Goal: Task Accomplishment & Management: Manage account settings

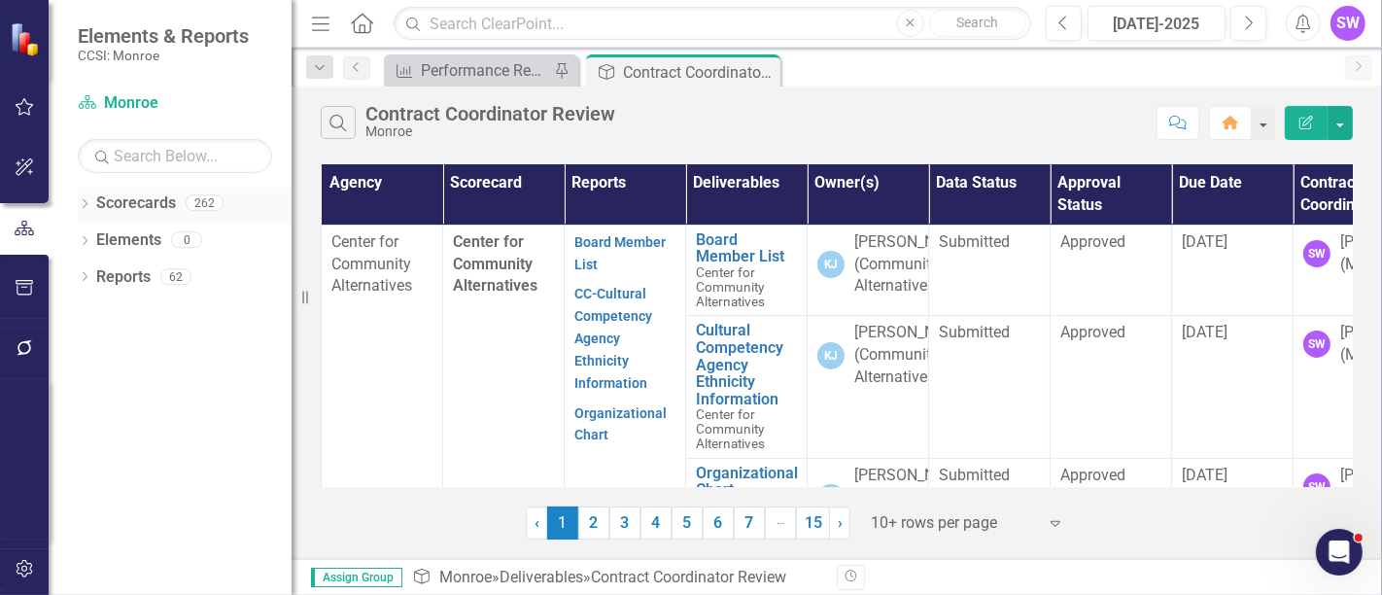
click at [86, 204] on icon at bounding box center [85, 203] width 5 height 9
click at [104, 240] on div "Dropdown" at bounding box center [96, 240] width 19 height 17
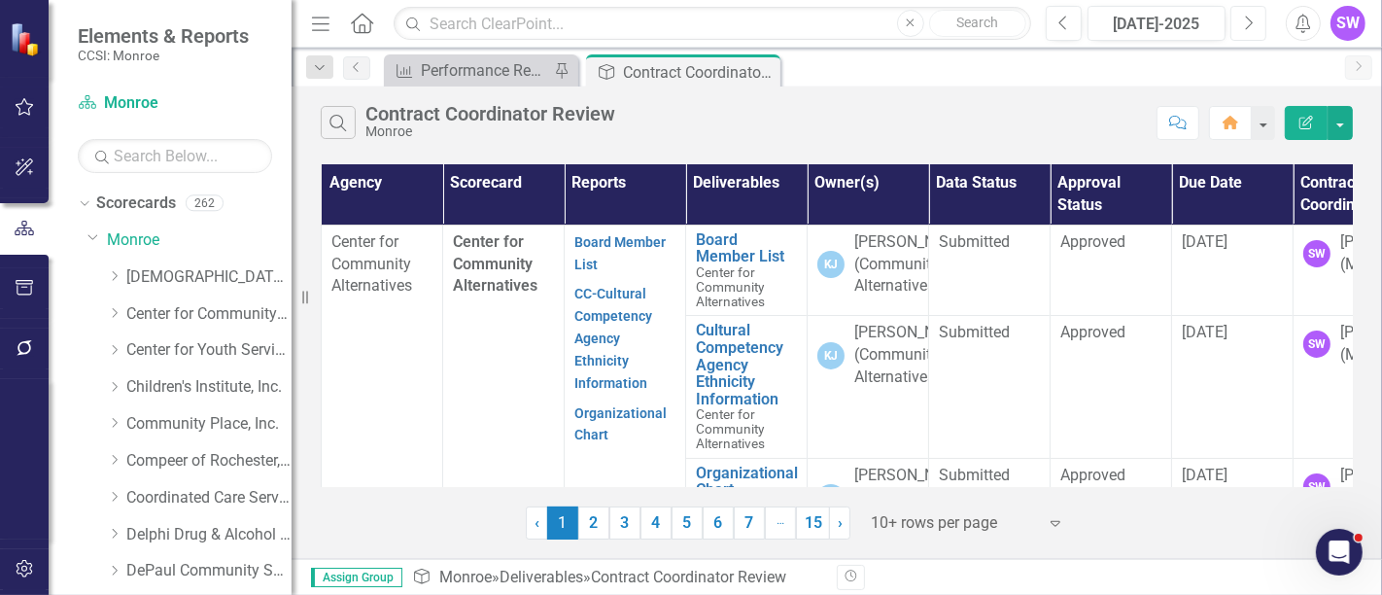
click at [1245, 17] on icon "Next" at bounding box center [1248, 23] width 11 height 17
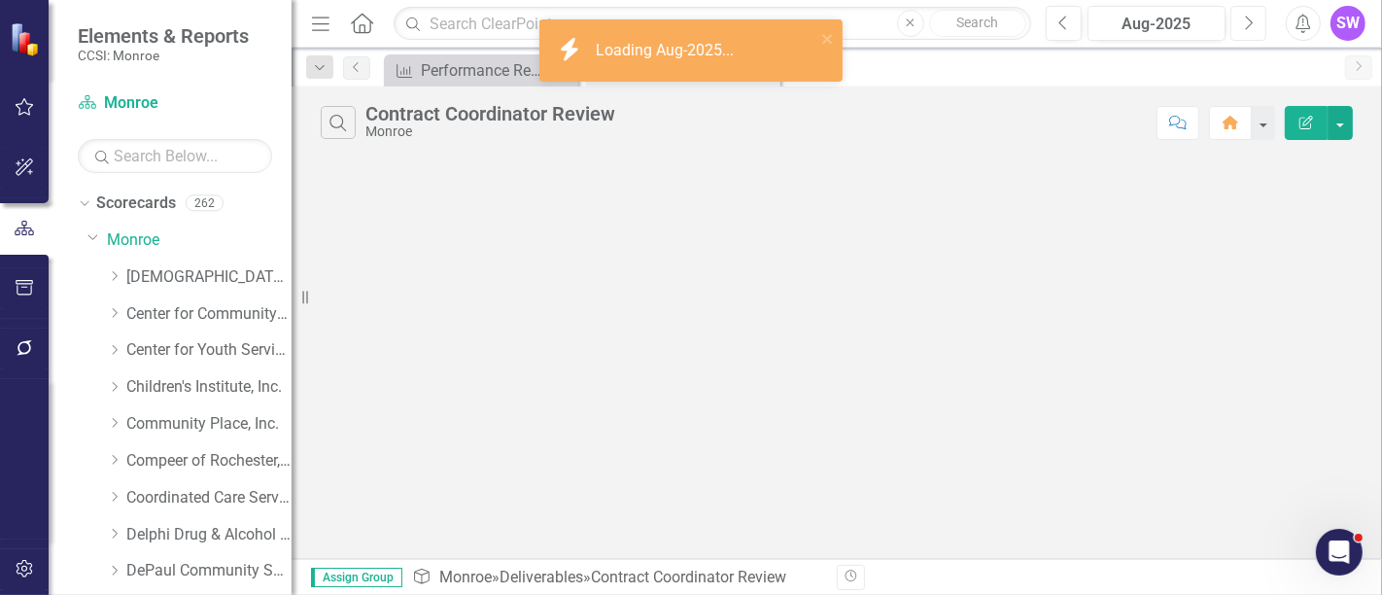
click at [1250, 23] on icon "Next" at bounding box center [1248, 23] width 11 height 17
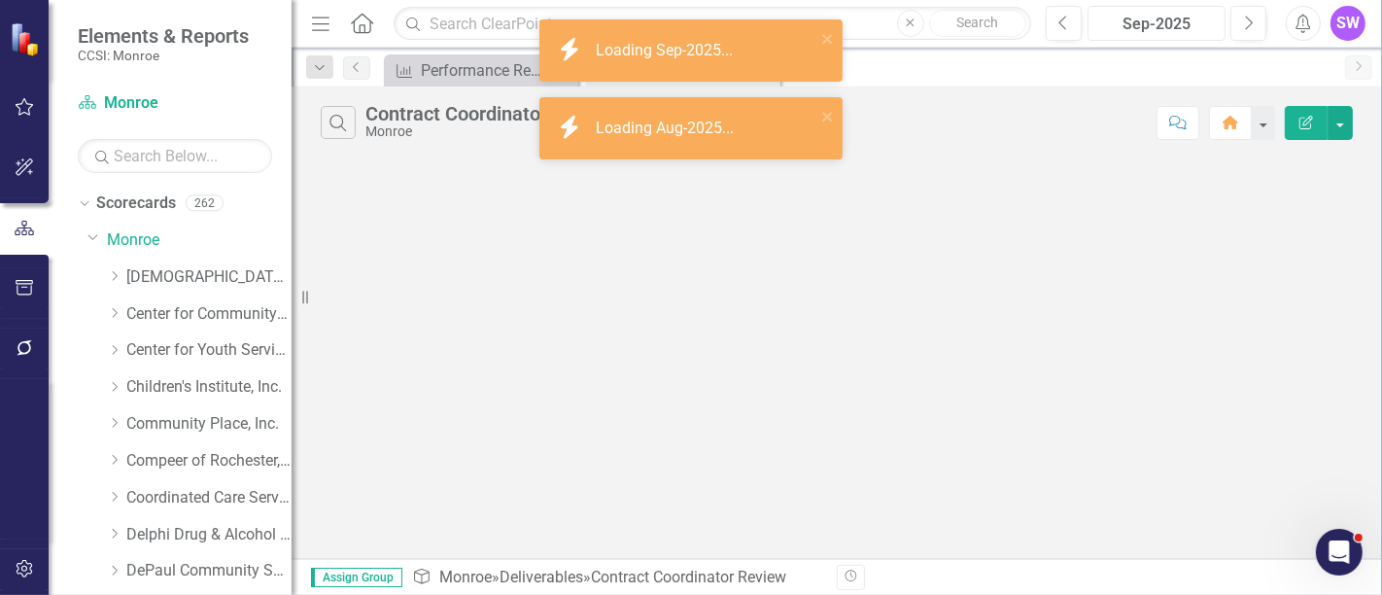
click at [1163, 23] on div "Sep-2025" at bounding box center [1156, 24] width 124 height 23
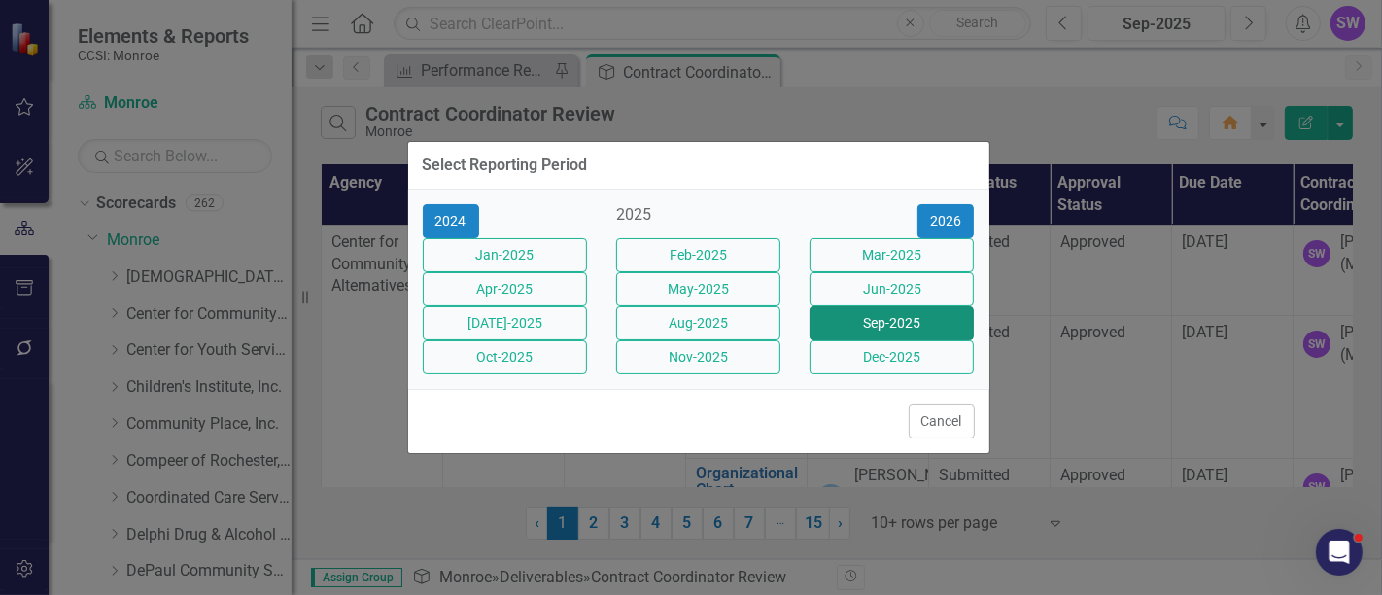
click at [892, 323] on button "Sep-2025" at bounding box center [891, 323] width 164 height 34
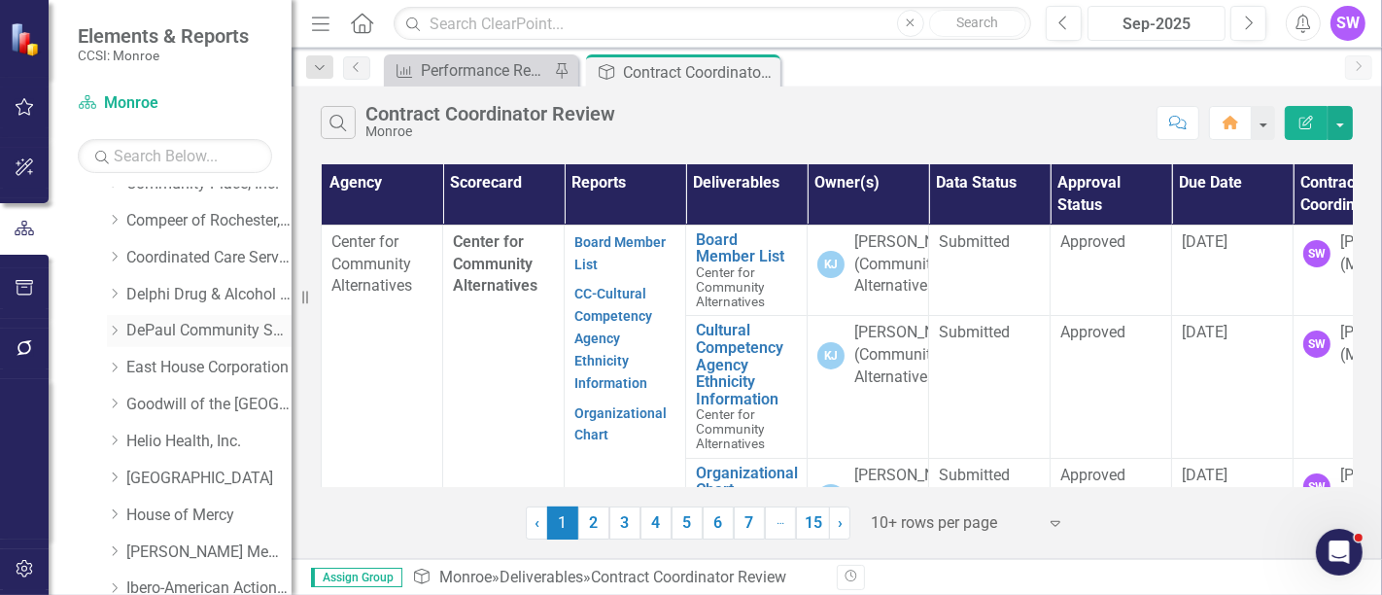
scroll to position [324, 0]
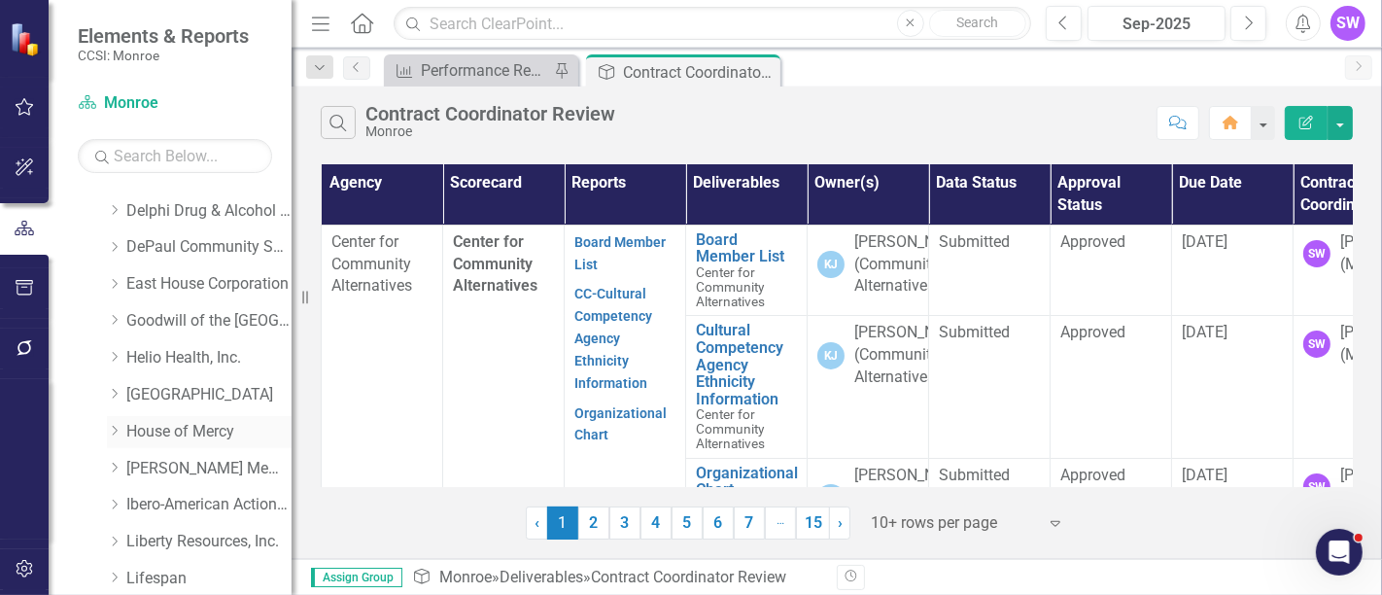
click at [116, 431] on icon at bounding box center [115, 431] width 5 height 10
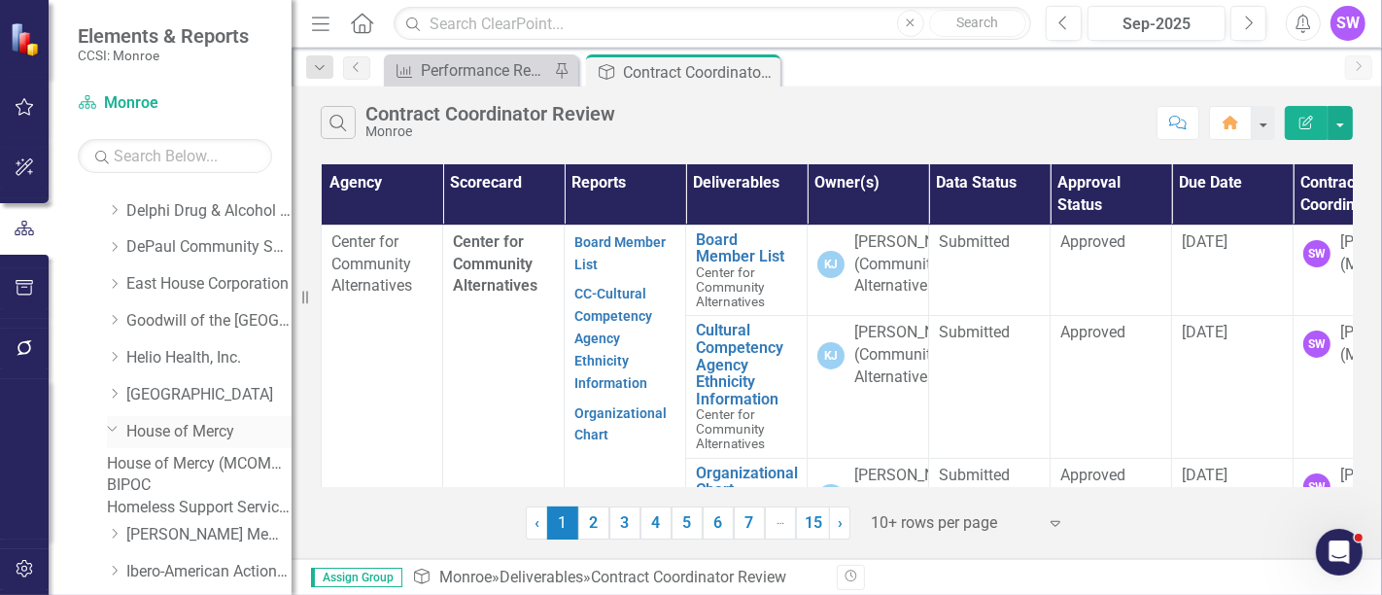
click at [204, 425] on link "House of Mercy" at bounding box center [208, 432] width 165 height 22
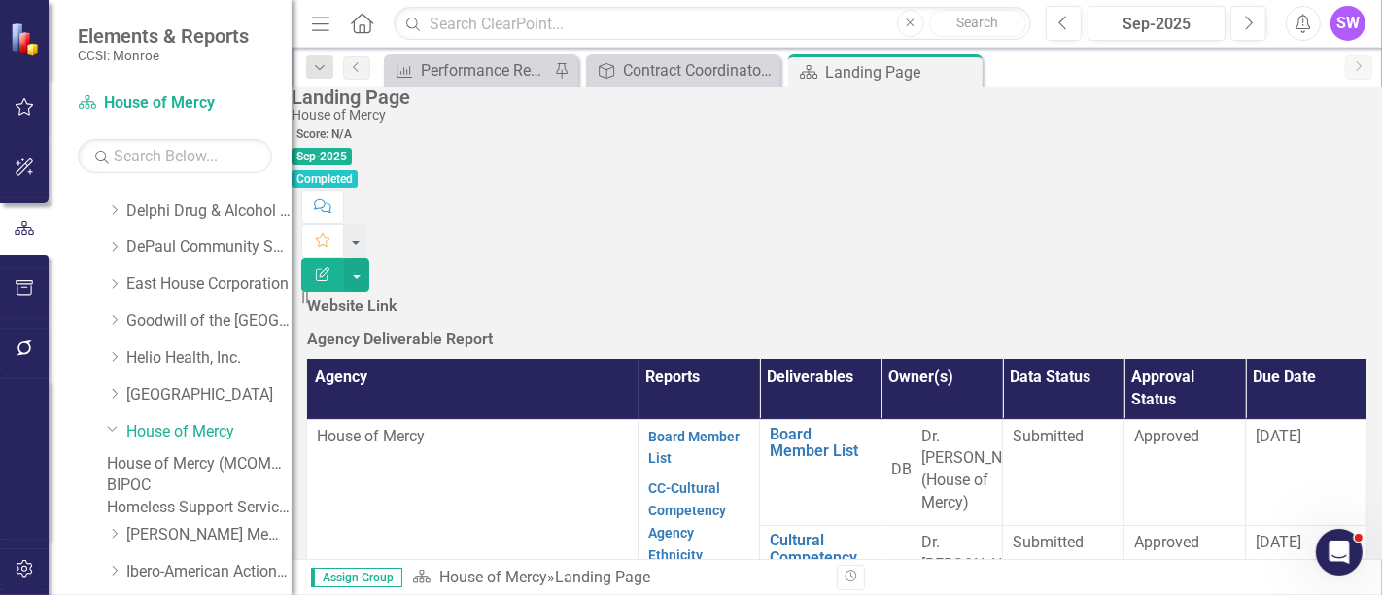
scroll to position [1232, 0]
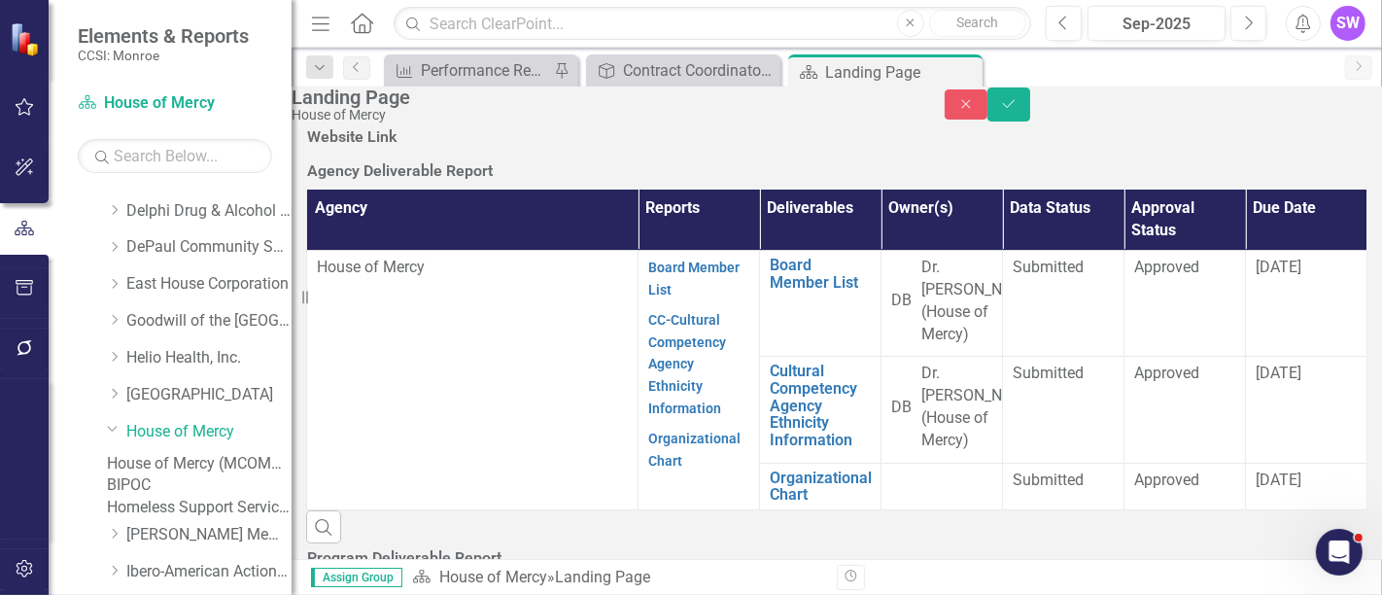
scroll to position [0, 0]
click at [1017, 111] on icon "Save" at bounding box center [1008, 104] width 17 height 14
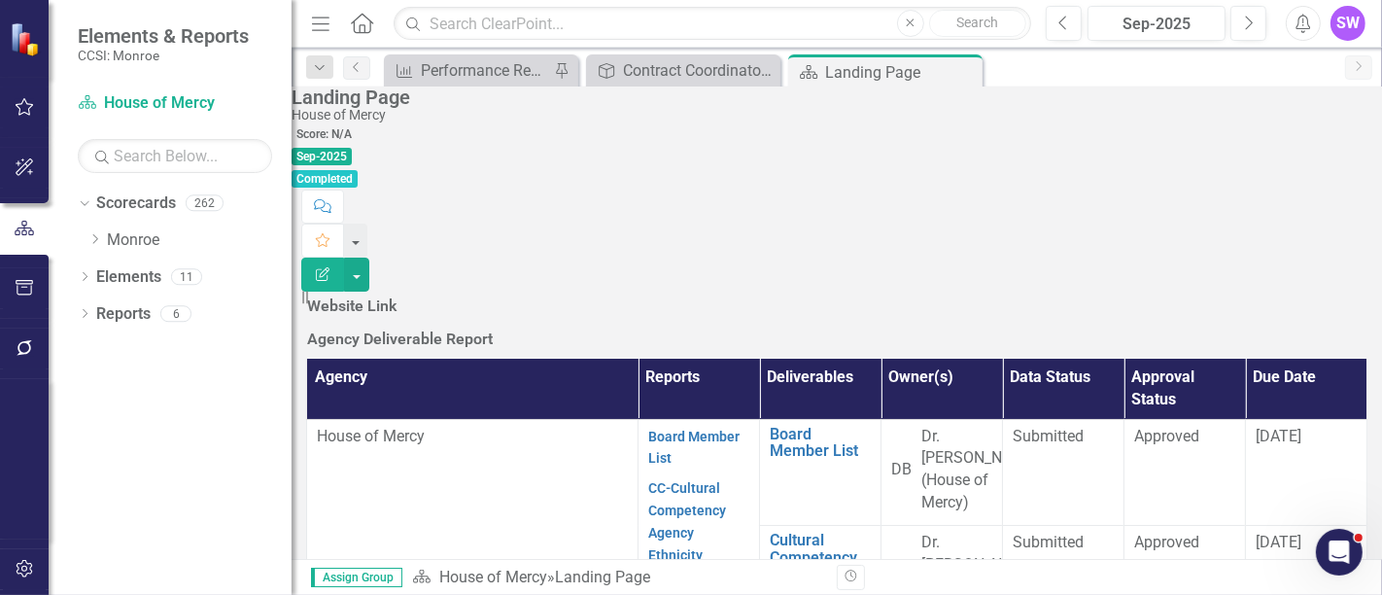
click at [85, 240] on div "Dropdown Scorecards 262 Dropdown [GEOGRAPHIC_DATA] Dropdown [DEMOGRAPHIC_DATA] …" at bounding box center [185, 225] width 214 height 74
click at [91, 233] on icon "Dropdown" at bounding box center [94, 239] width 15 height 12
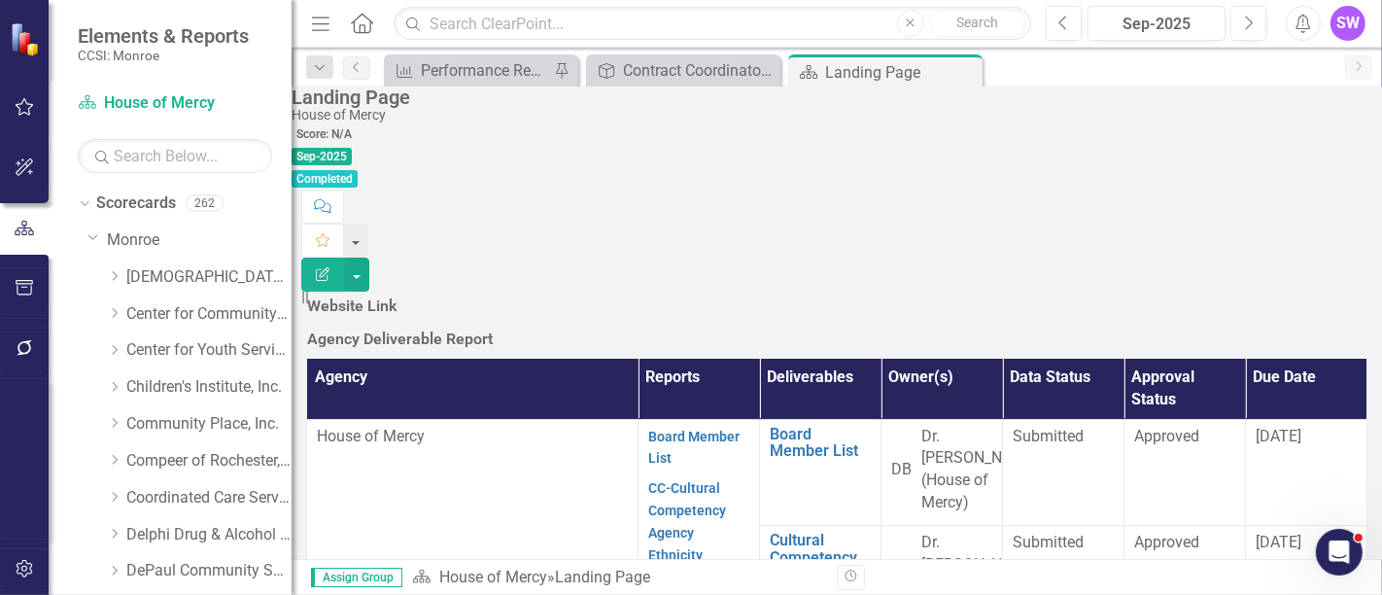
scroll to position [431, 0]
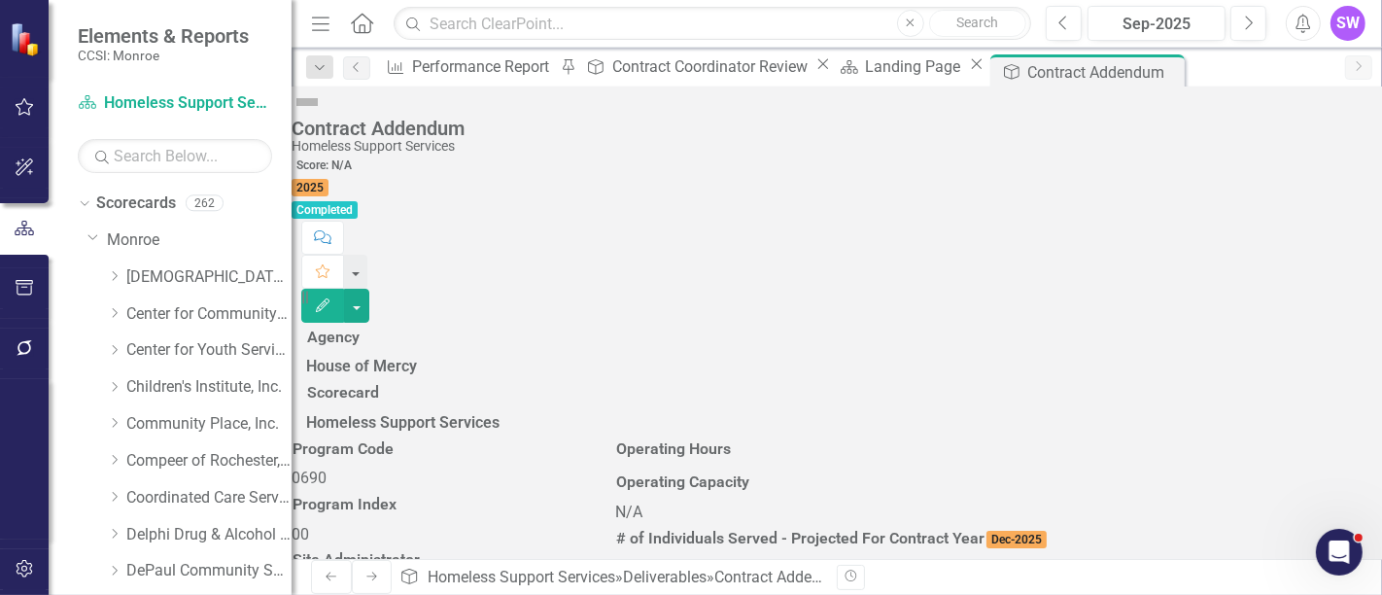
scroll to position [2543, 0]
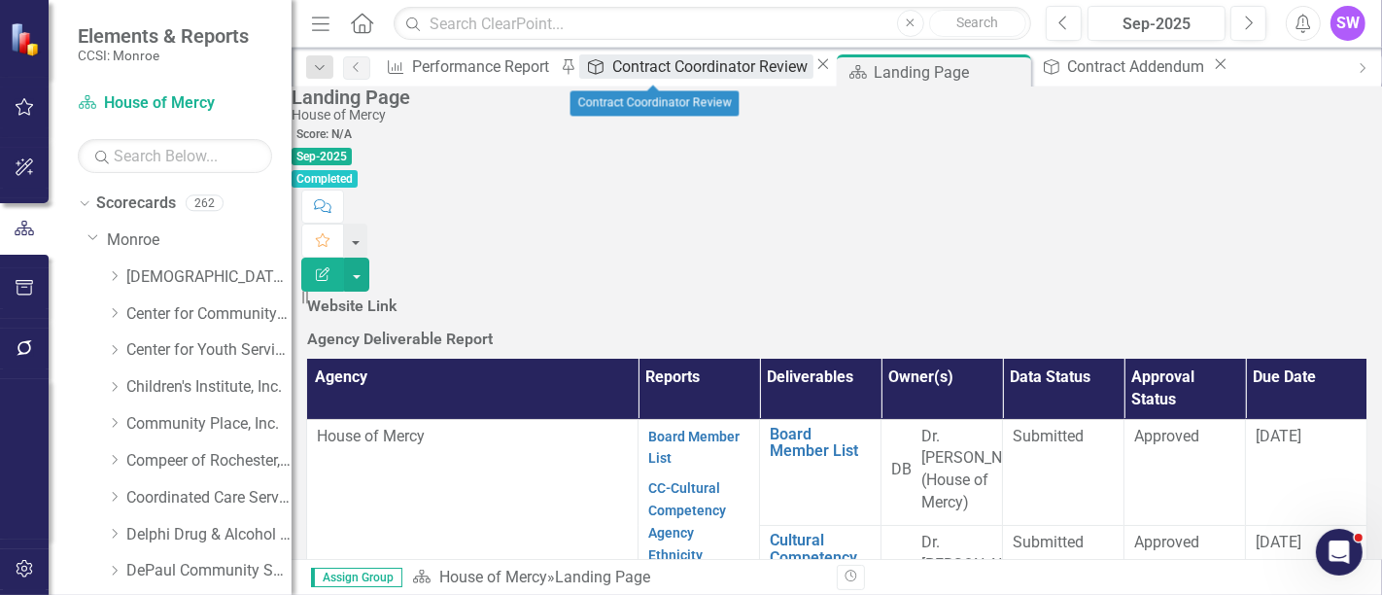
click at [659, 68] on div "Contract Coordinator Review" at bounding box center [712, 66] width 201 height 24
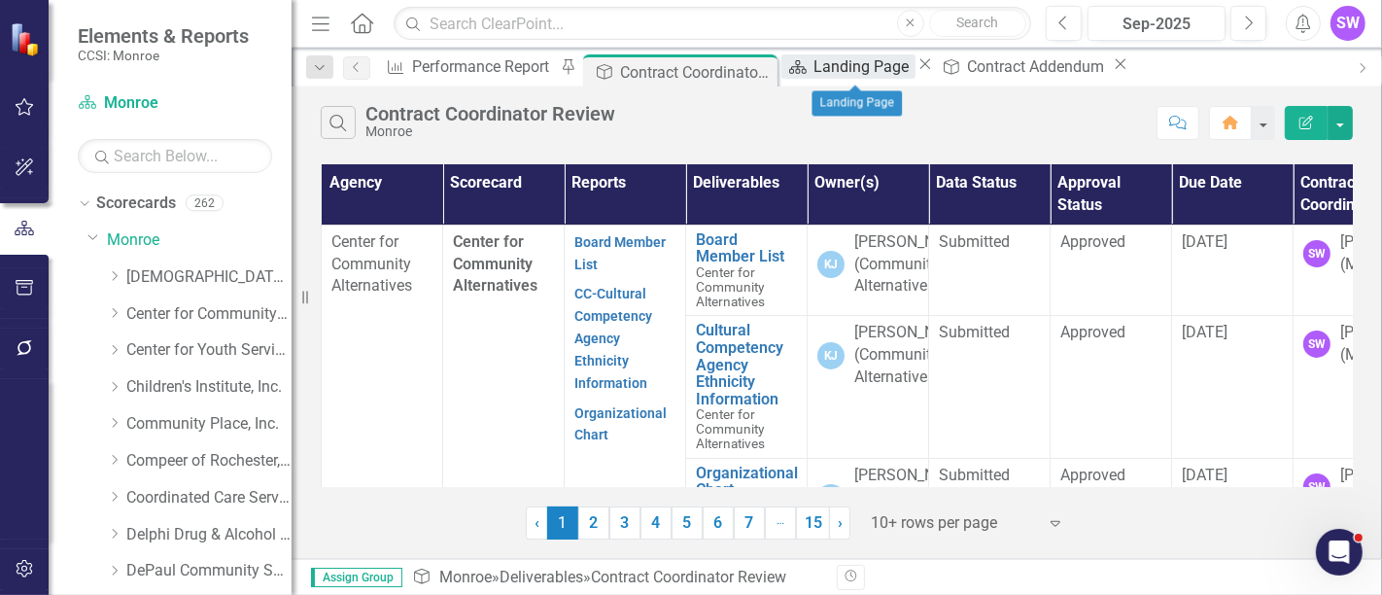
click at [857, 70] on div "Landing Page" at bounding box center [863, 66] width 101 height 24
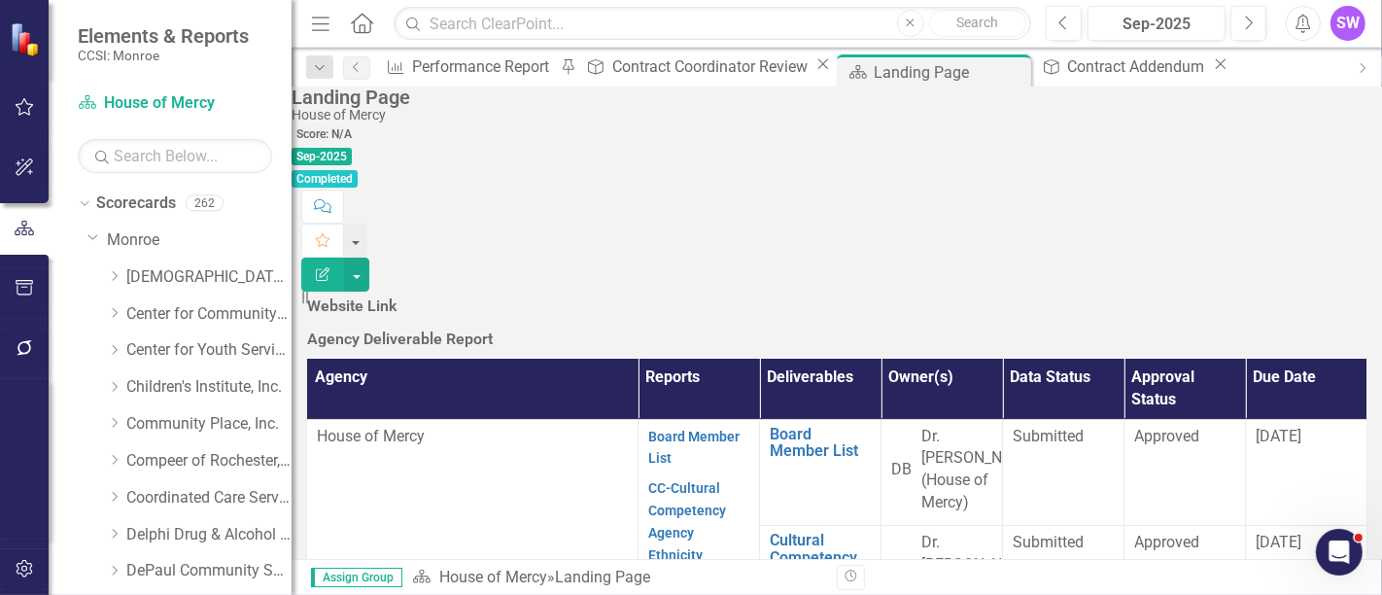
scroll to position [1232, 0]
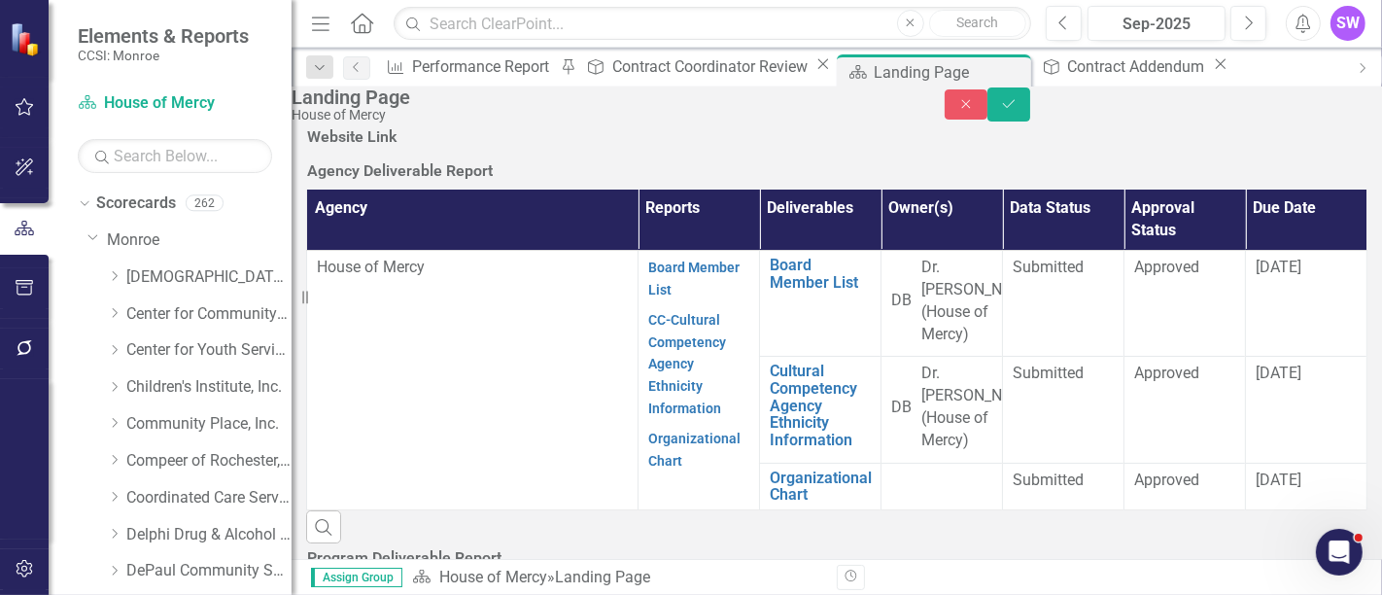
scroll to position [0, 0]
drag, startPoint x: 465, startPoint y: 1699, endPoint x: 565, endPoint y: 1696, distance: 100.1
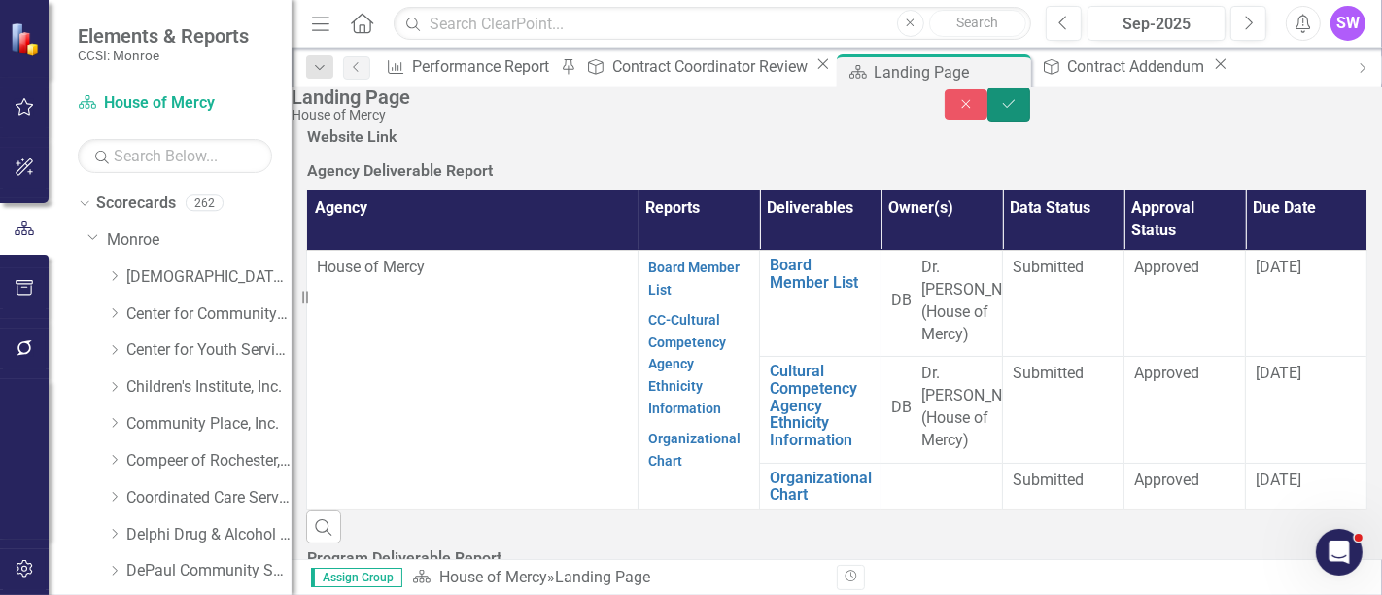
click at [1017, 111] on icon "Save" at bounding box center [1008, 104] width 17 height 14
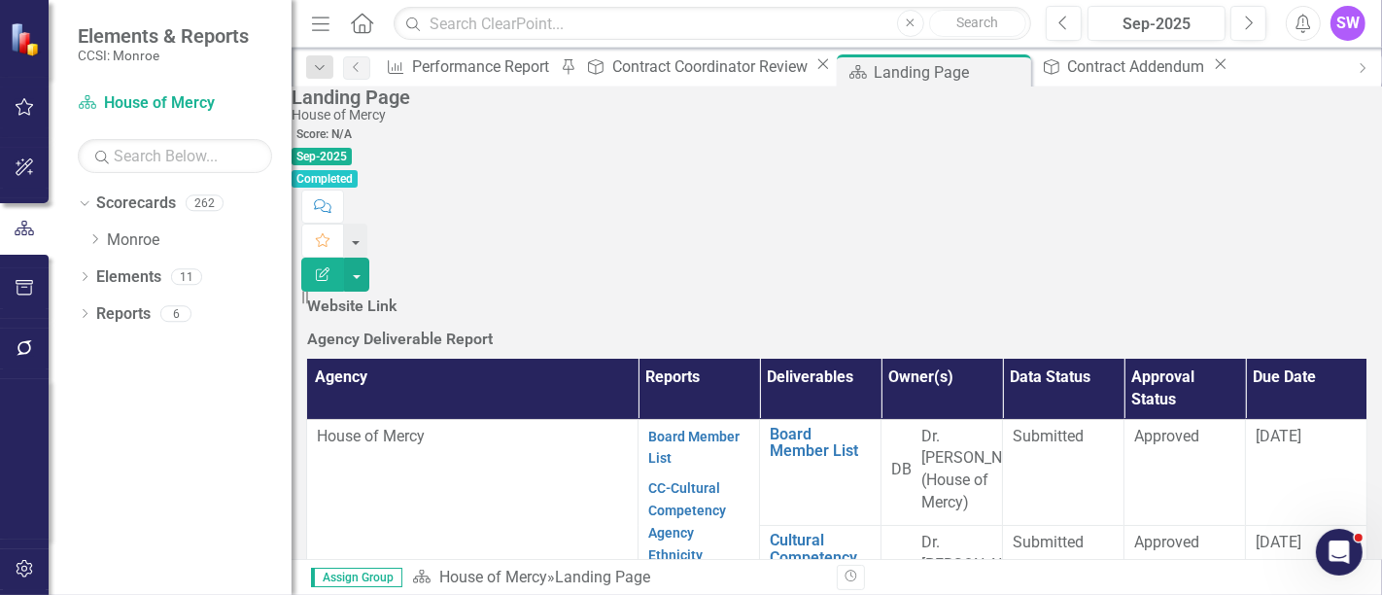
scroll to position [777, 0]
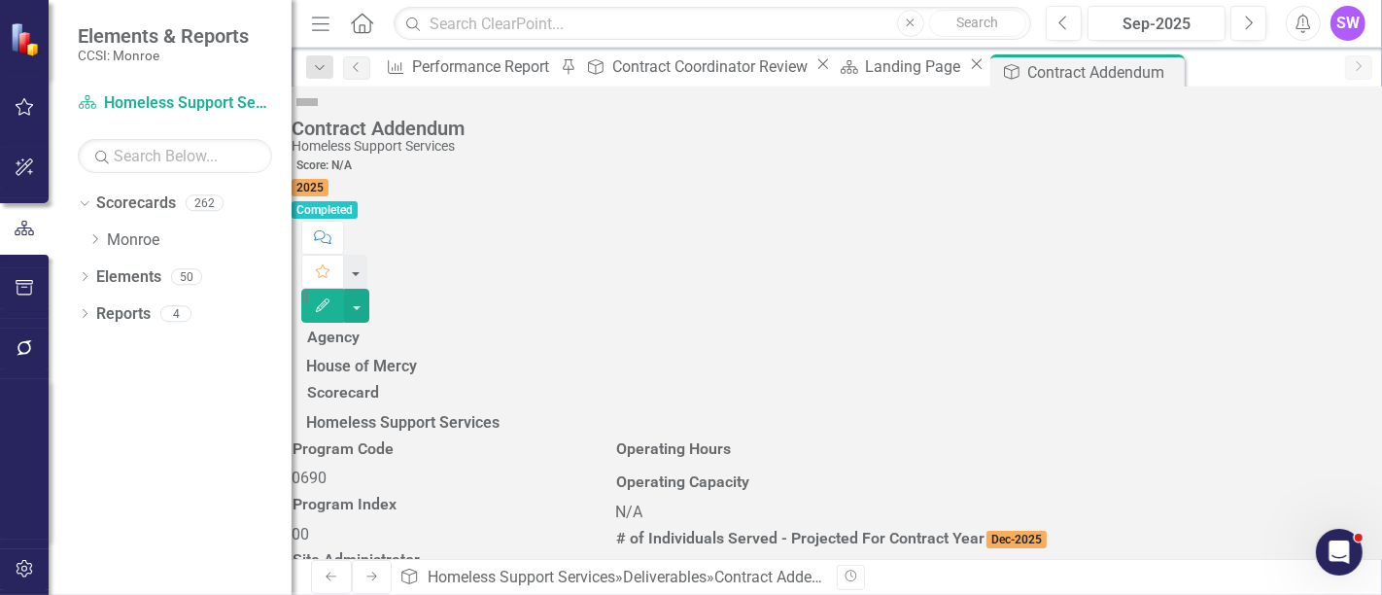
scroll to position [863, 0]
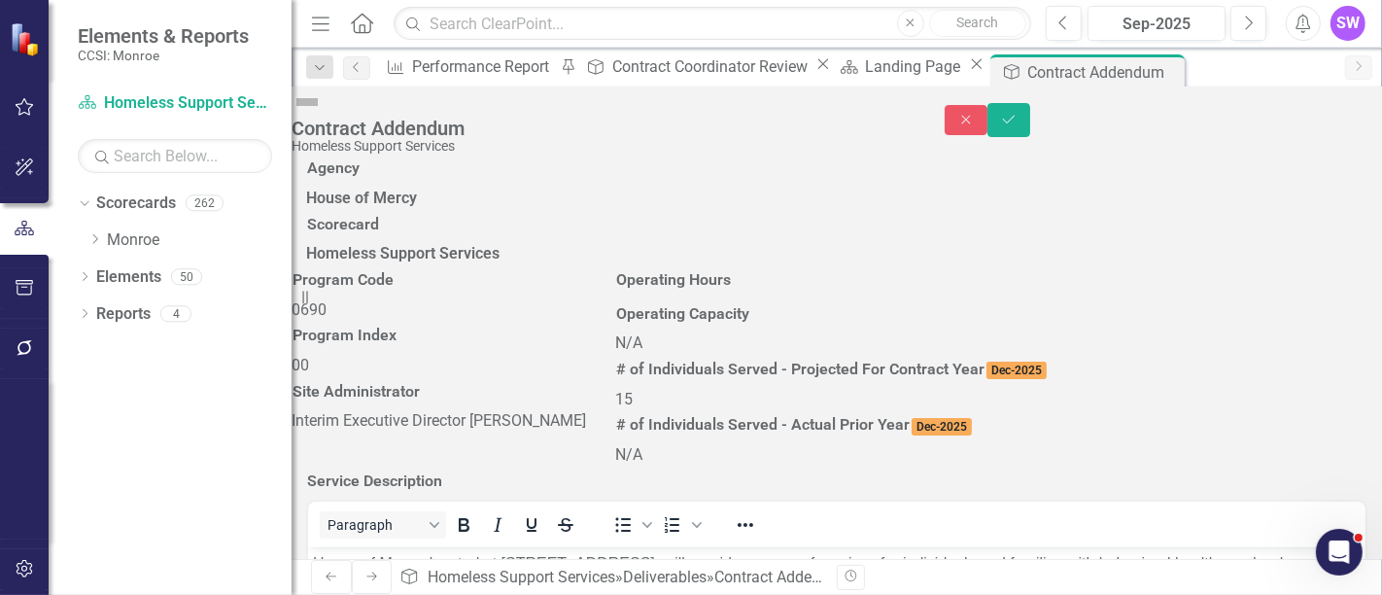
scroll to position [647, 0]
drag, startPoint x: 976, startPoint y: 48, endPoint x: 1323, endPoint y: 457, distance: 536.4
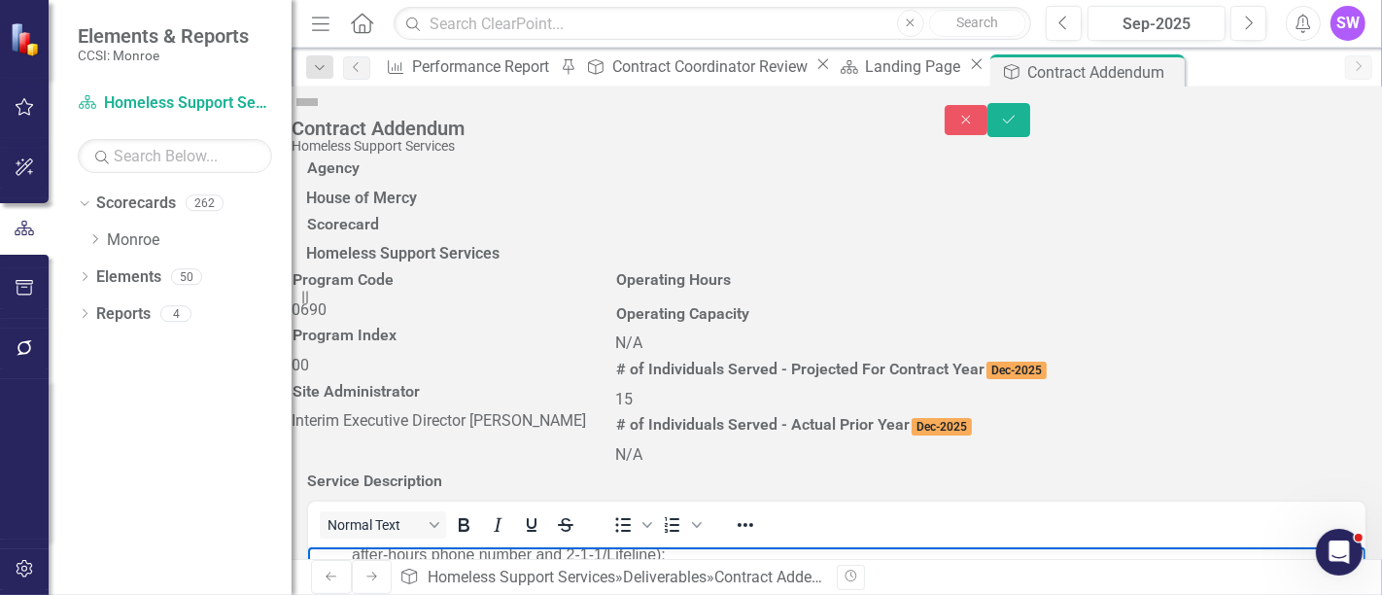
scroll to position [252, 0]
drag, startPoint x: 1275, startPoint y: 609, endPoint x: 1630, endPoint y: 1059, distance: 572.9
click at [358, 594] on li "utilizing the Coordinated Entry Vulnerability Index-Service Prioritization Deci…" at bounding box center [855, 572] width 1009 height 47
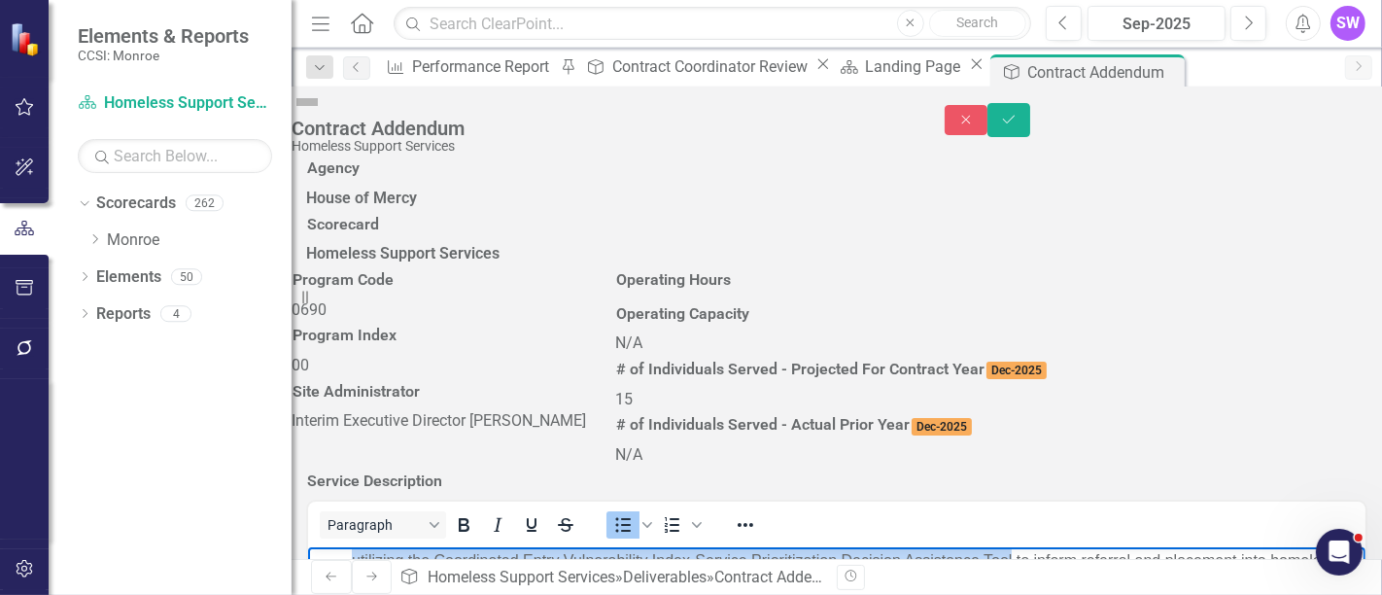
drag, startPoint x: 347, startPoint y: 605, endPoint x: 1011, endPoint y: 604, distance: 663.7
click at [1011, 594] on ul "conducting community outreach using evidence-based strategies to locate, engage…" at bounding box center [836, 572] width 1048 height 420
copy li "utilizing the Coordinated Entry Vulnerability Index-Service Prioritization Deci…"
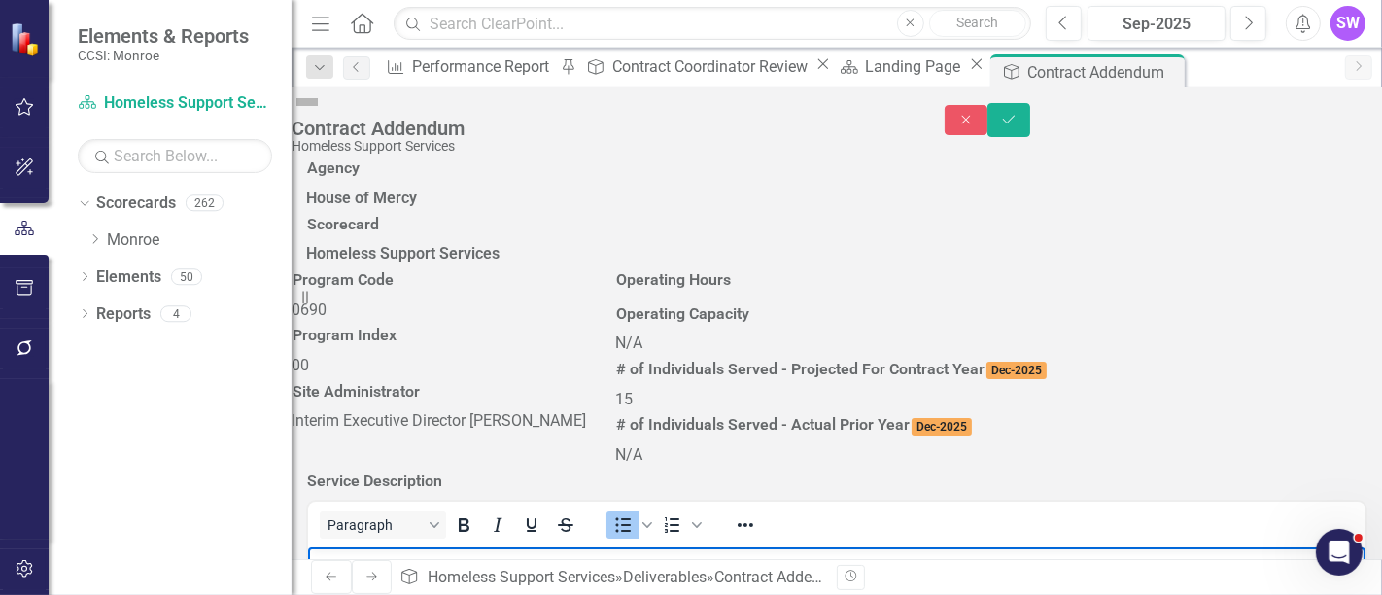
scroll to position [755, 0]
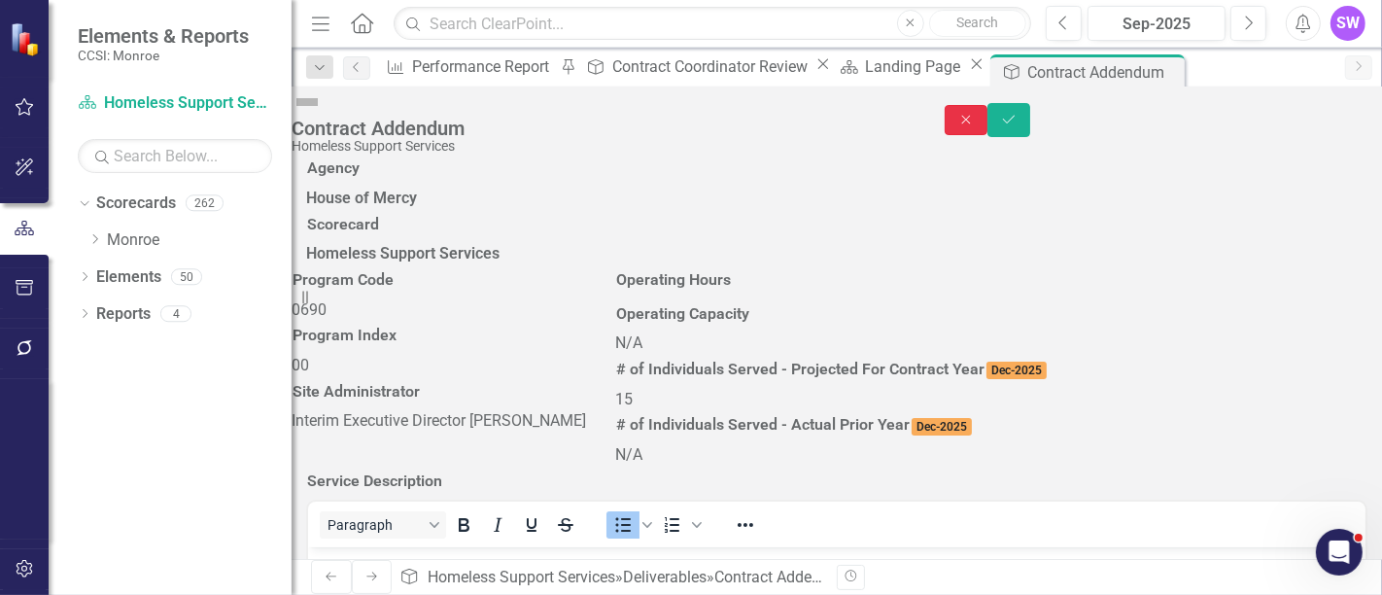
click at [975, 116] on icon "Close" at bounding box center [965, 120] width 17 height 14
